Goal: Task Accomplishment & Management: Manage account settings

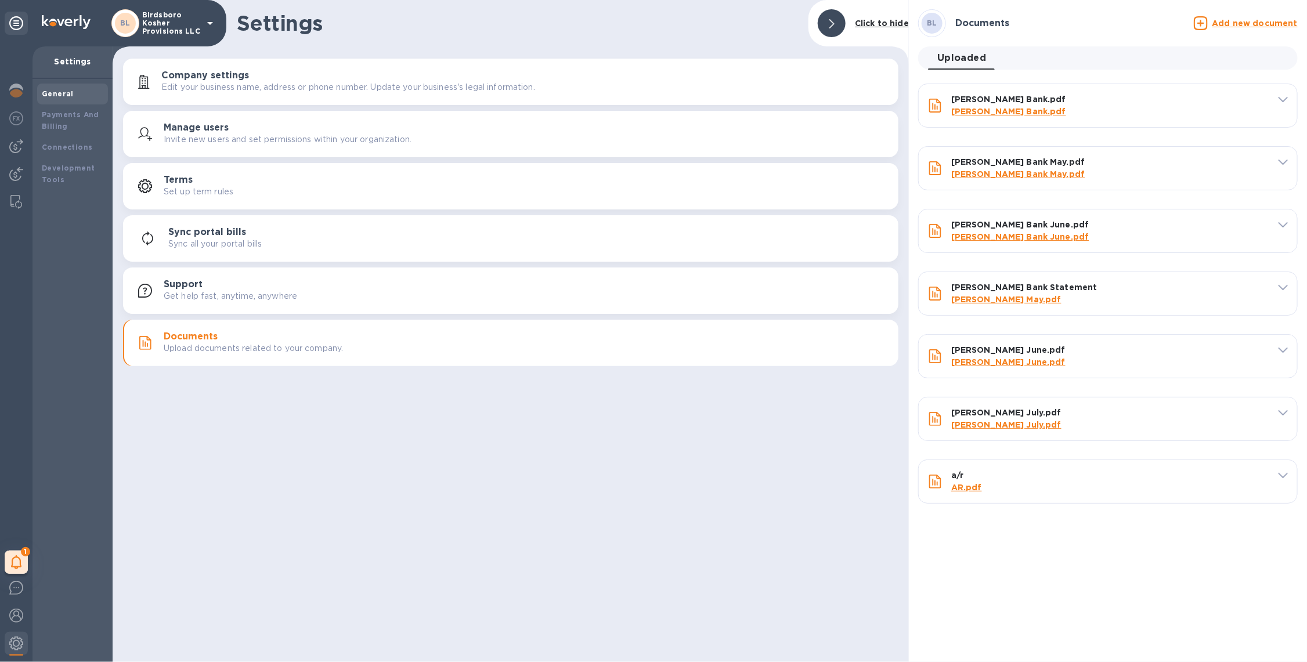
click at [152, 33] on p "Birdsboro Kosher Provisions LLC" at bounding box center [171, 23] width 58 height 24
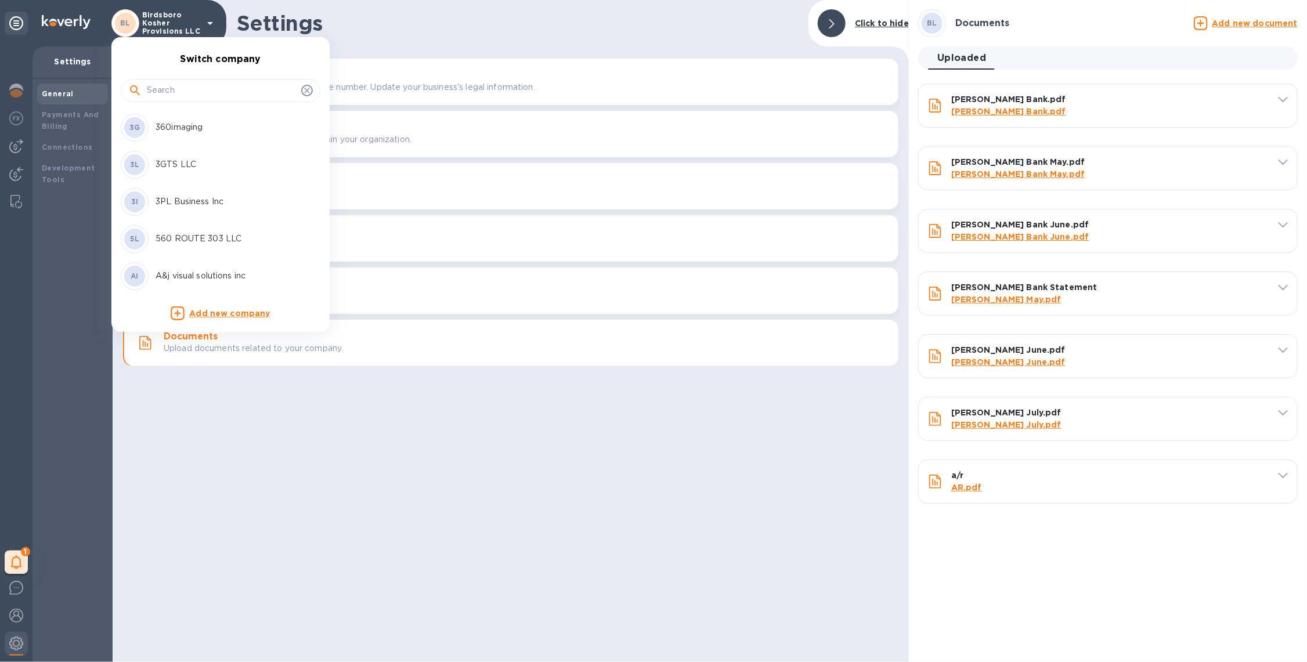
click at [173, 88] on input "text" at bounding box center [222, 90] width 150 height 17
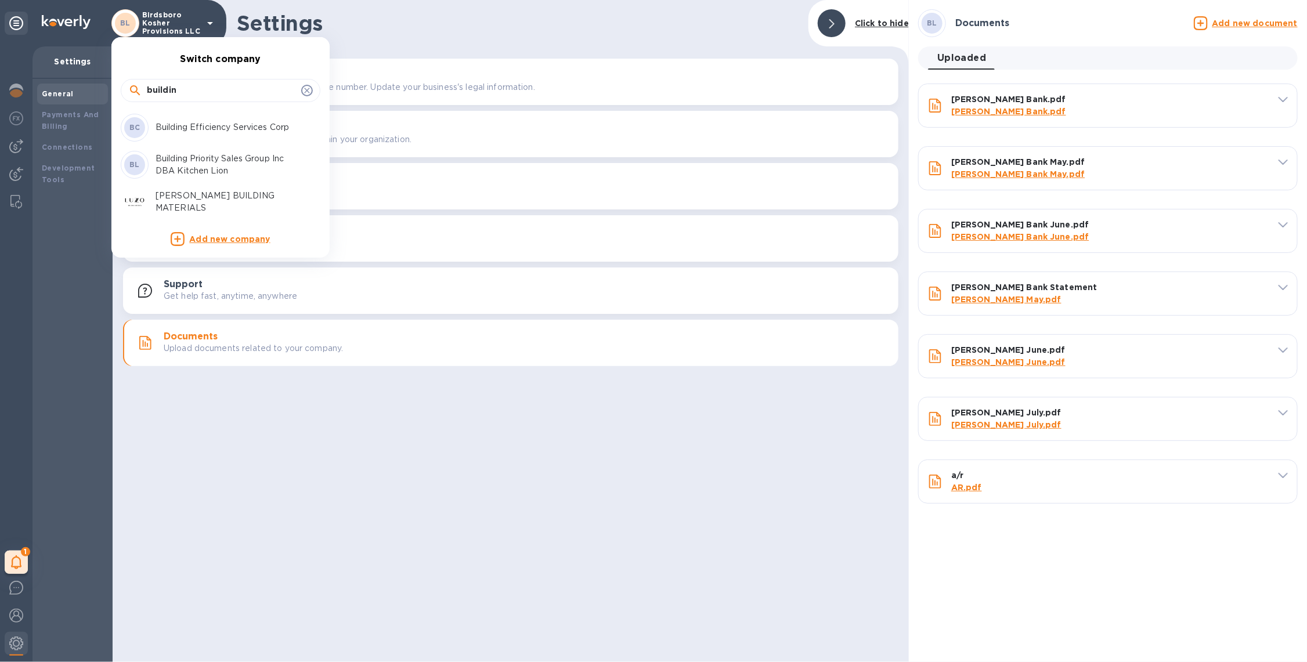
type input "buildin"
click at [210, 125] on p "Building Efficiency Services Corp" at bounding box center [229, 127] width 146 height 12
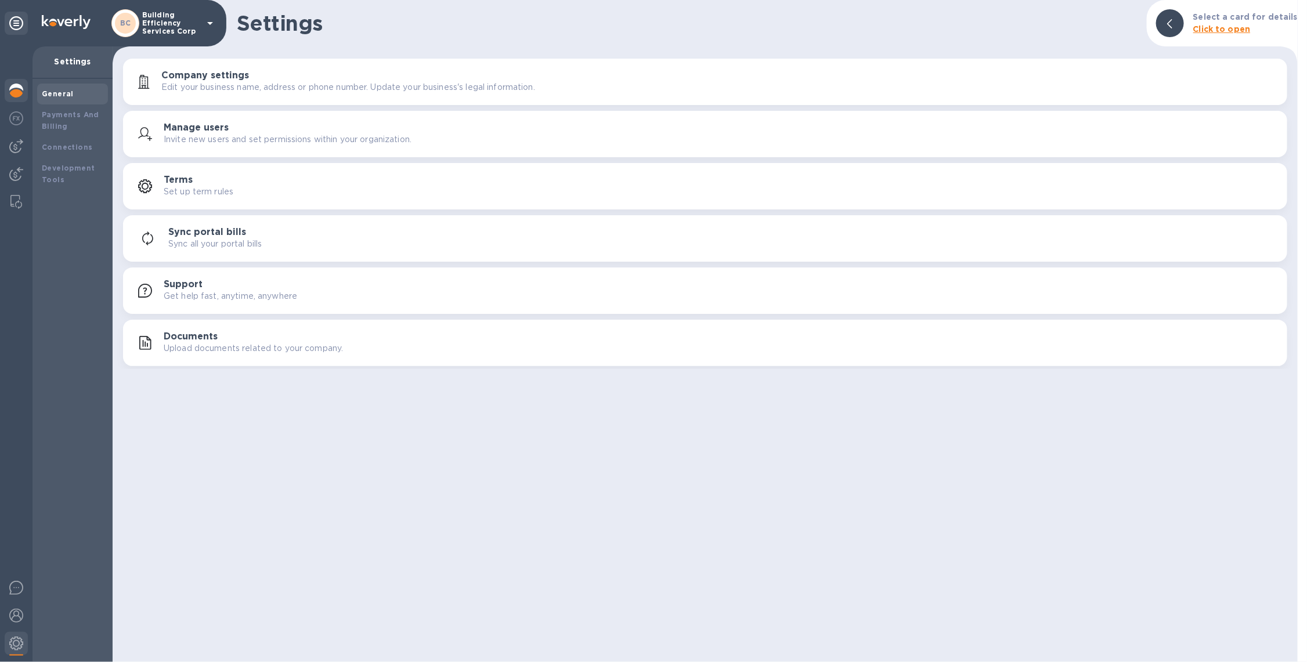
click at [20, 84] on img at bounding box center [16, 91] width 14 height 14
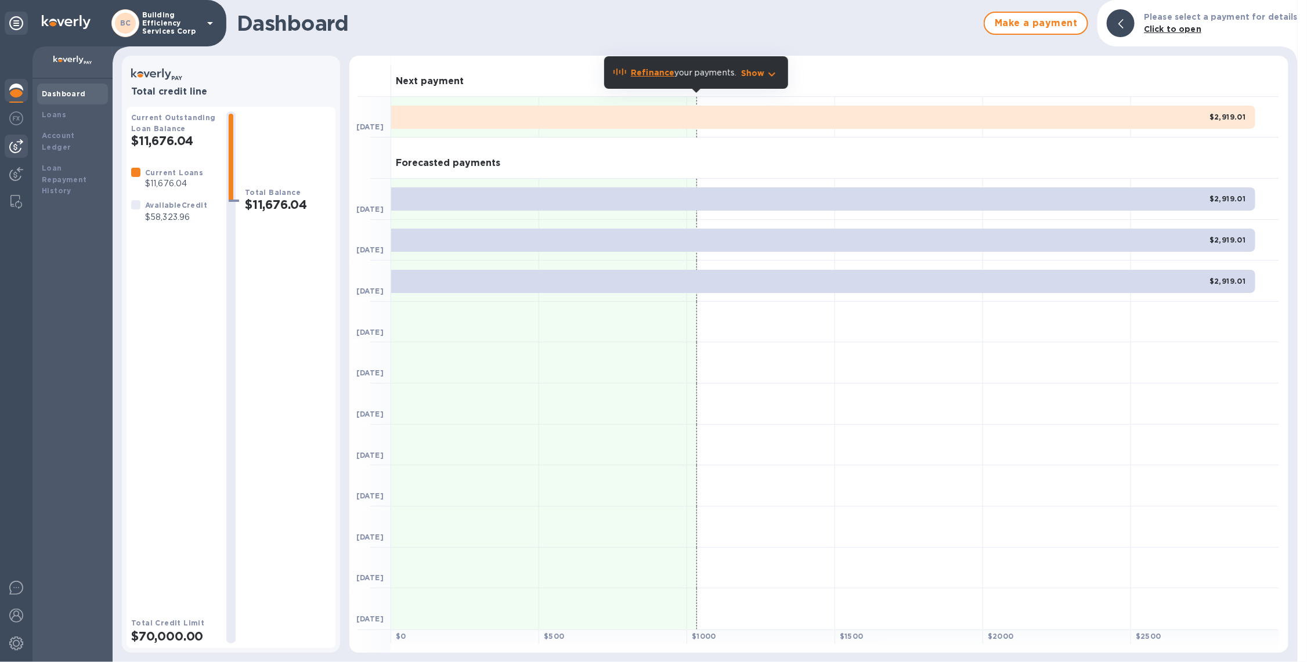
click at [20, 146] on img at bounding box center [16, 146] width 14 height 14
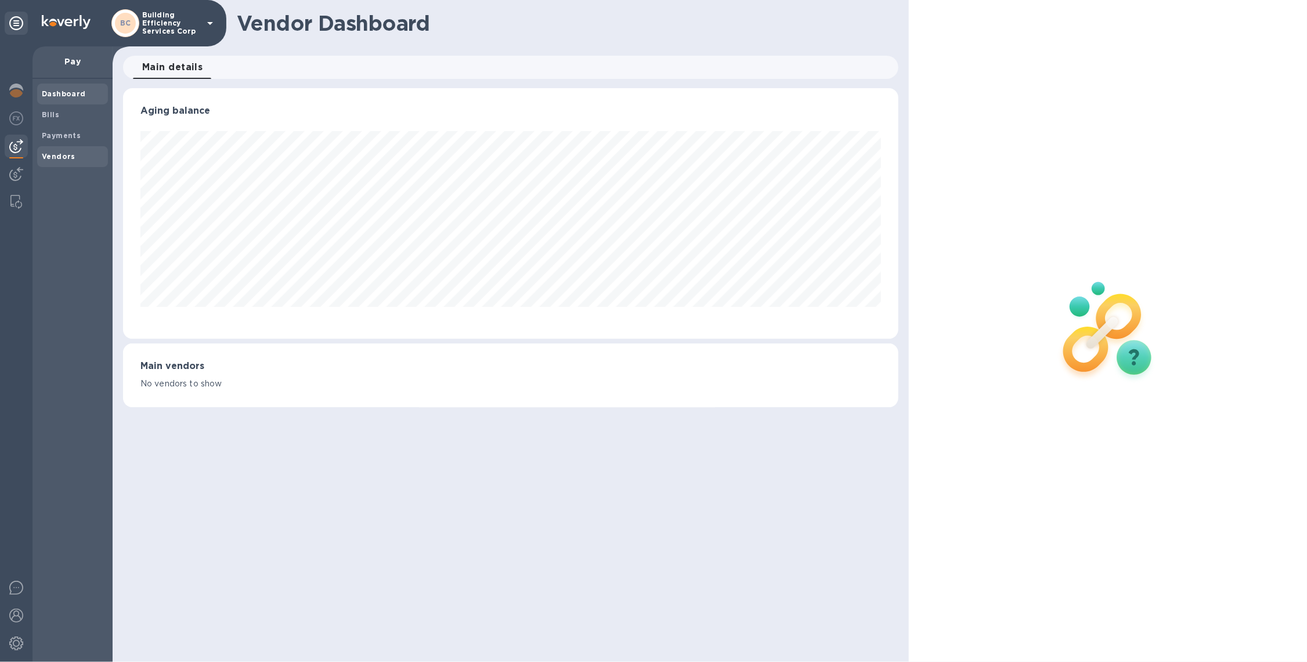
scroll to position [250, 776]
click at [73, 151] on span "Vendors" at bounding box center [73, 157] width 62 height 12
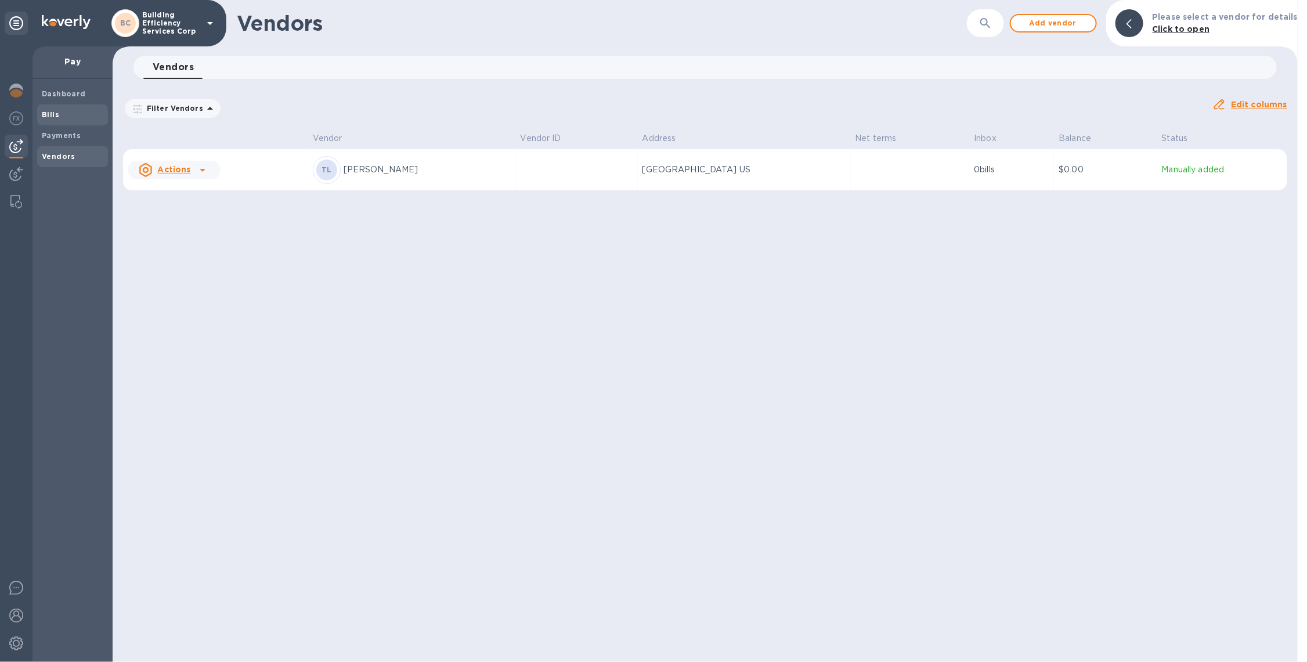
click at [68, 122] on div "Bills" at bounding box center [72, 114] width 71 height 21
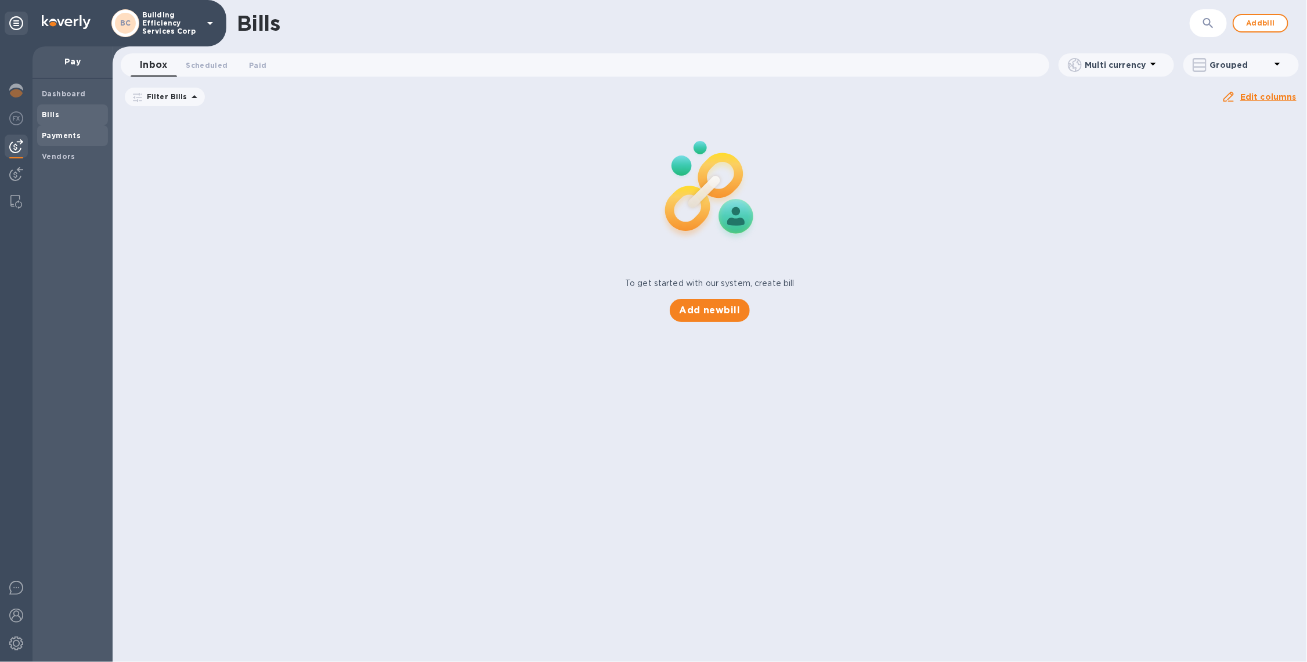
click at [91, 129] on div "Payments" at bounding box center [72, 135] width 71 height 21
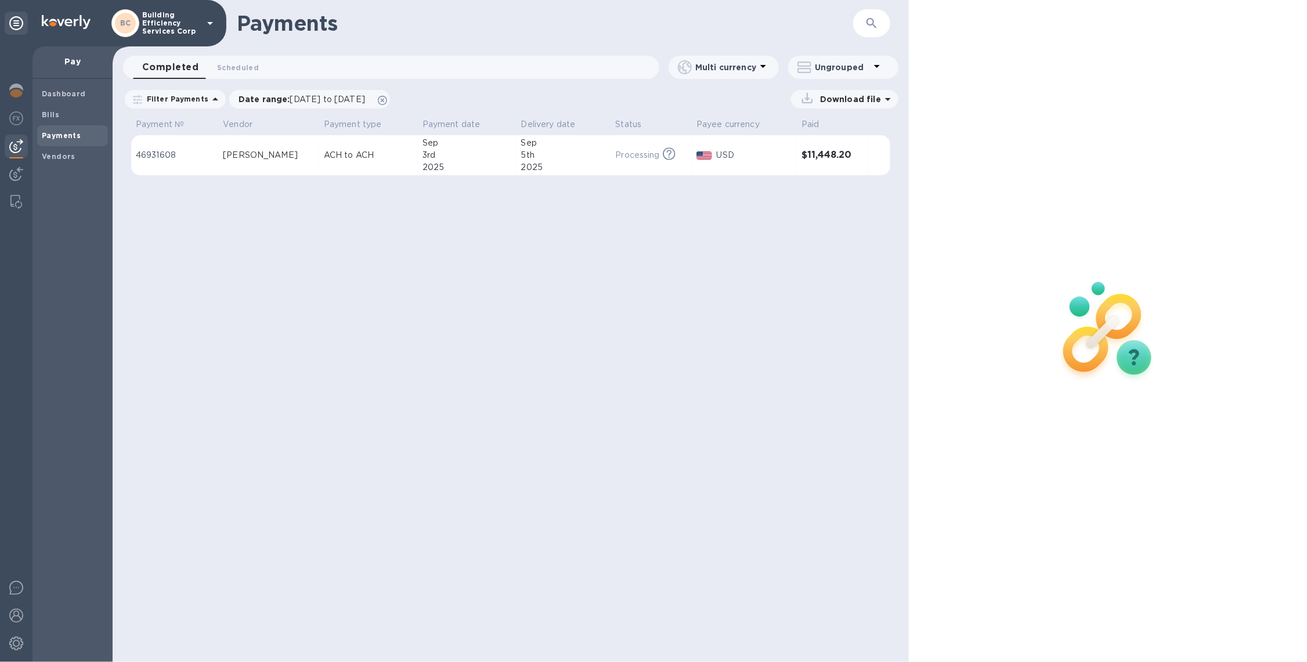
click at [164, 26] on p "Building Efficiency Services Corp" at bounding box center [171, 23] width 58 height 24
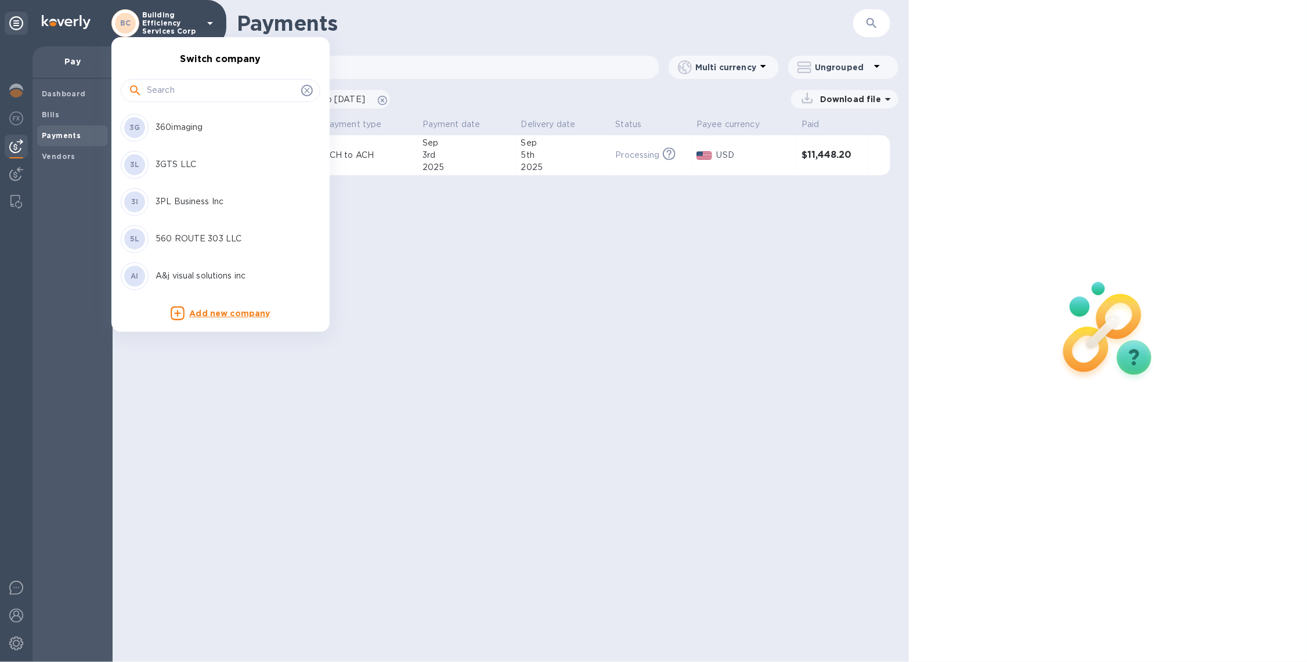
click at [183, 86] on input "text" at bounding box center [222, 90] width 150 height 17
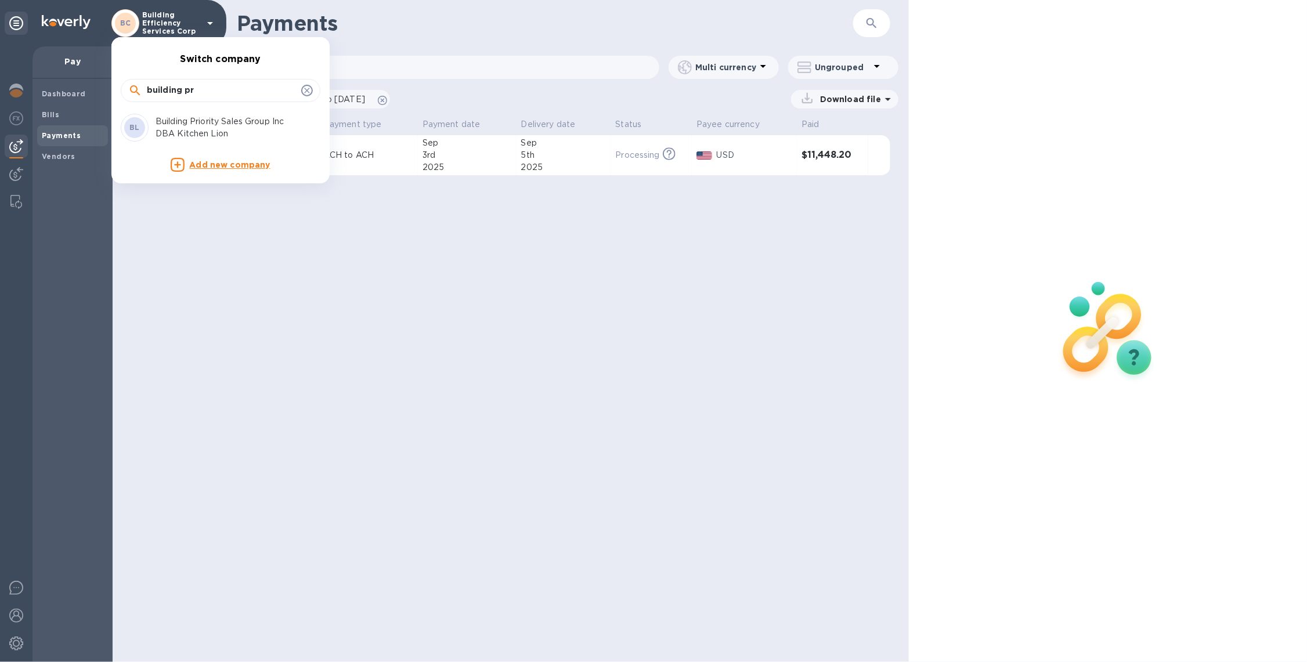
type input "building pr"
click at [223, 131] on p "Building Priority Sales Group Inc DBA Kitchen Lion" at bounding box center [229, 128] width 146 height 24
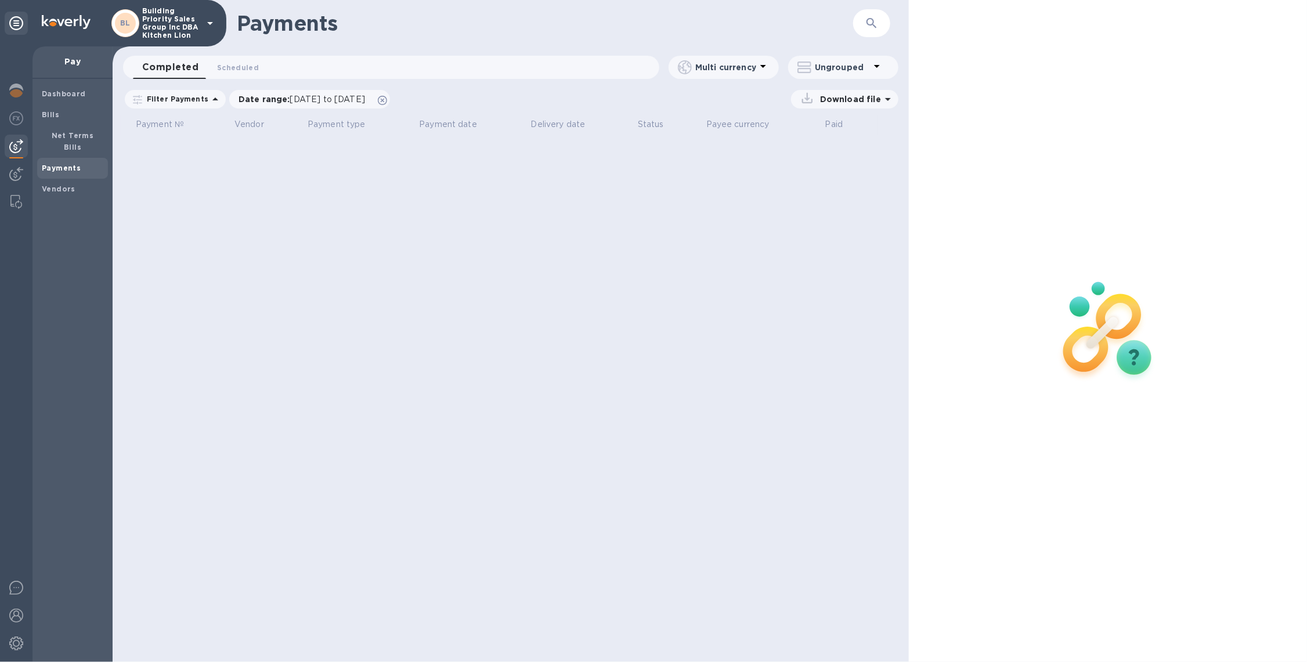
drag, startPoint x: 47, startPoint y: 99, endPoint x: 33, endPoint y: 95, distance: 14.4
click at [45, 99] on span "Dashboard" at bounding box center [64, 94] width 44 height 12
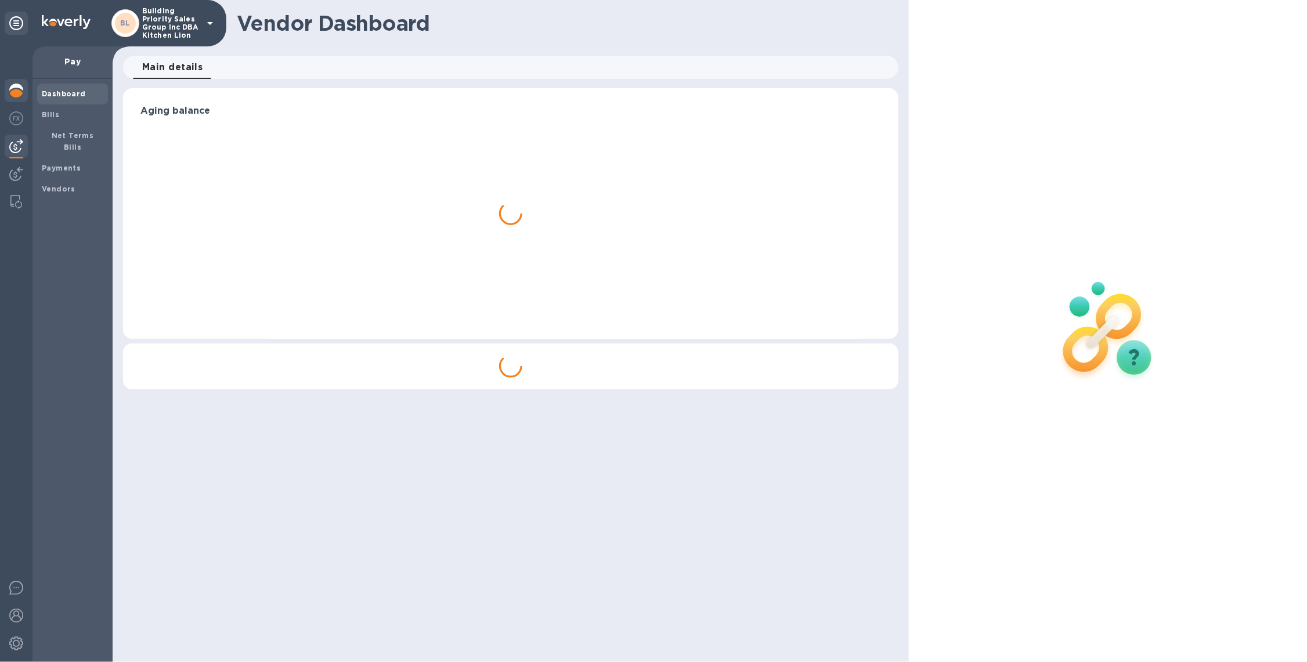
click at [17, 93] on img at bounding box center [16, 91] width 14 height 14
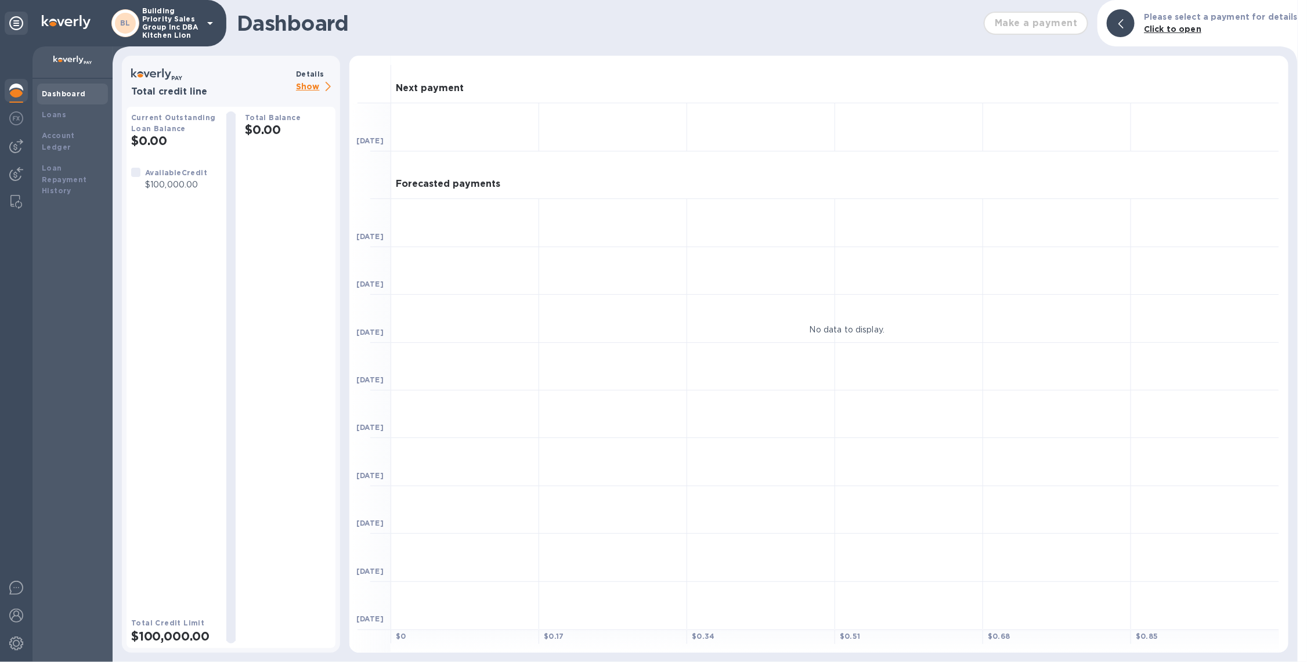
click at [313, 90] on p "Show" at bounding box center [315, 87] width 39 height 15
